Goal: Find specific page/section: Find specific page/section

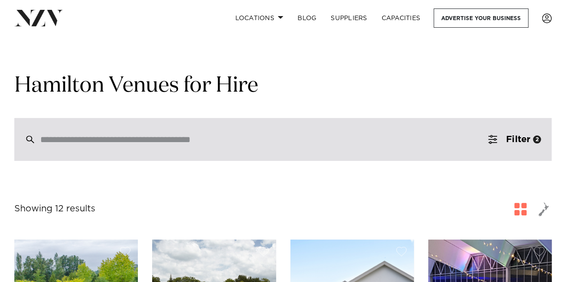
click at [160, 146] on div at bounding box center [282, 139] width 537 height 43
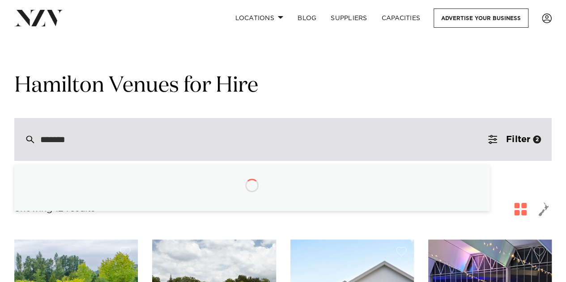
type input "********"
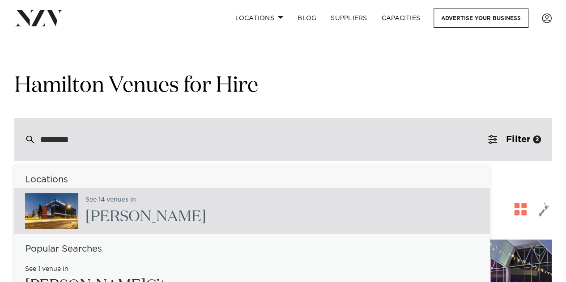
click at [101, 216] on span "[PERSON_NAME]" at bounding box center [145, 216] width 121 height 15
type input "**********"
